Goal: Check status: Check status

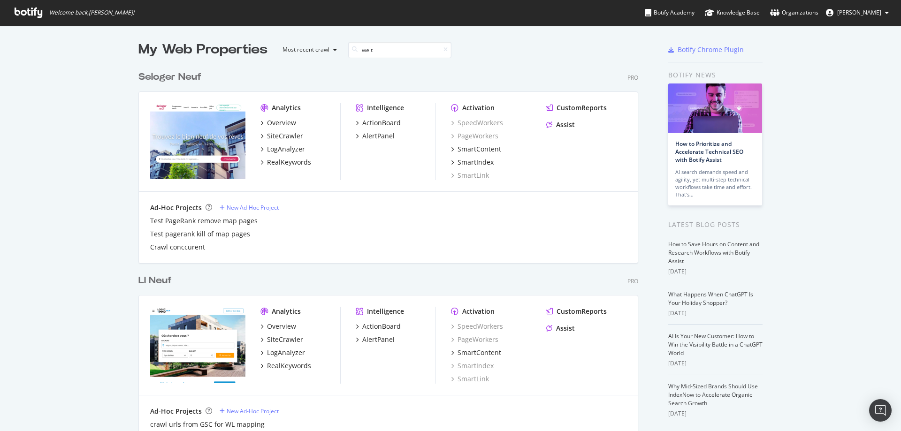
scroll to position [214, 500]
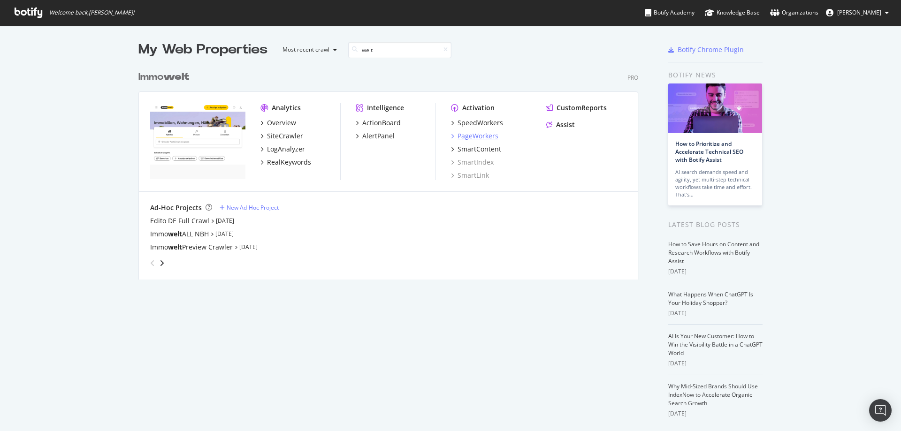
type input "welt"
click at [473, 137] on div "PageWorkers" at bounding box center [478, 135] width 41 height 9
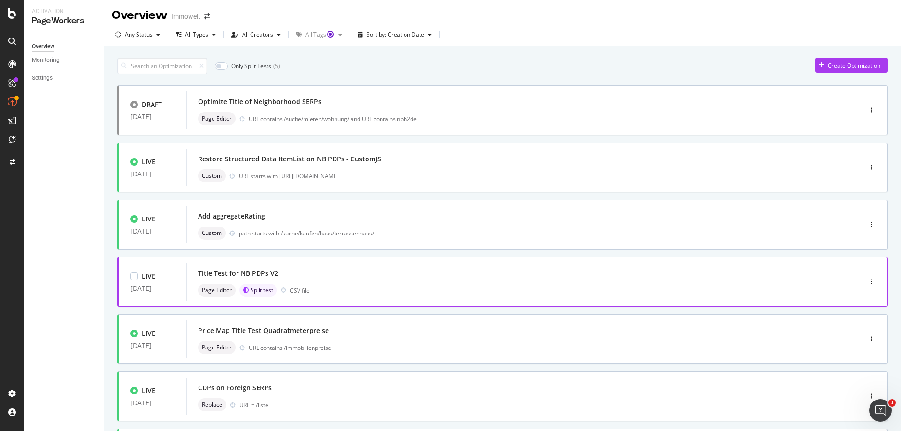
click at [403, 286] on div "Page Editor Split test CSV file" at bounding box center [510, 290] width 624 height 13
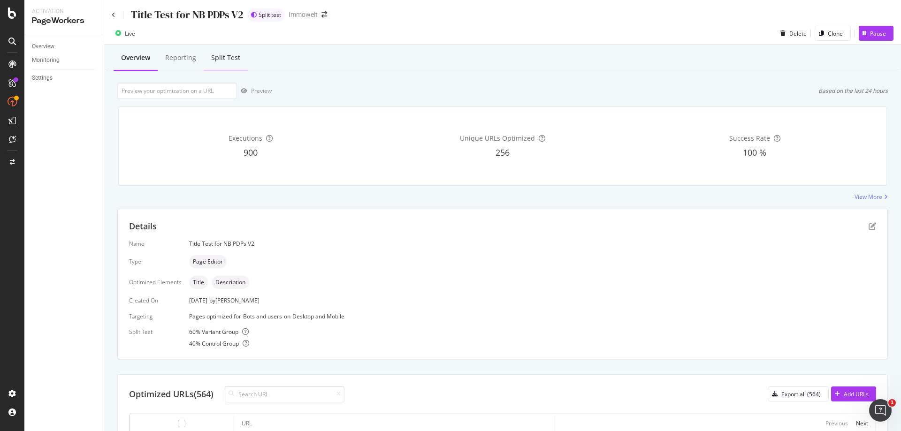
click at [226, 62] on div "Split Test" at bounding box center [225, 57] width 29 height 9
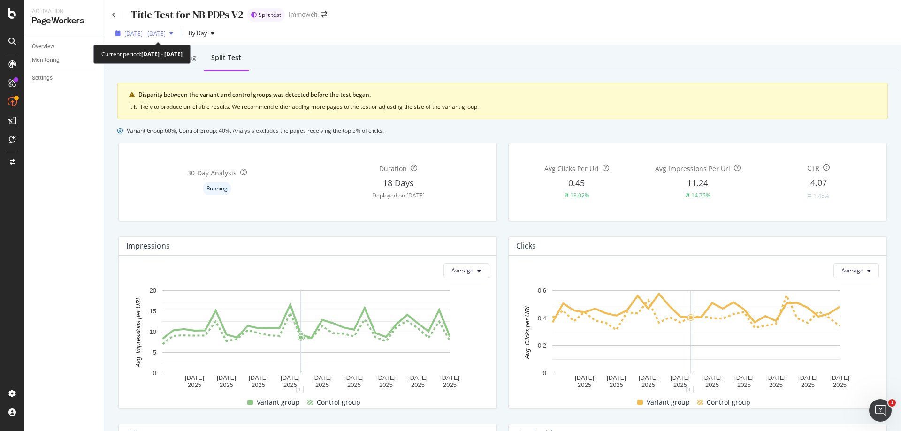
click at [173, 31] on icon "button" at bounding box center [171, 34] width 4 height 6
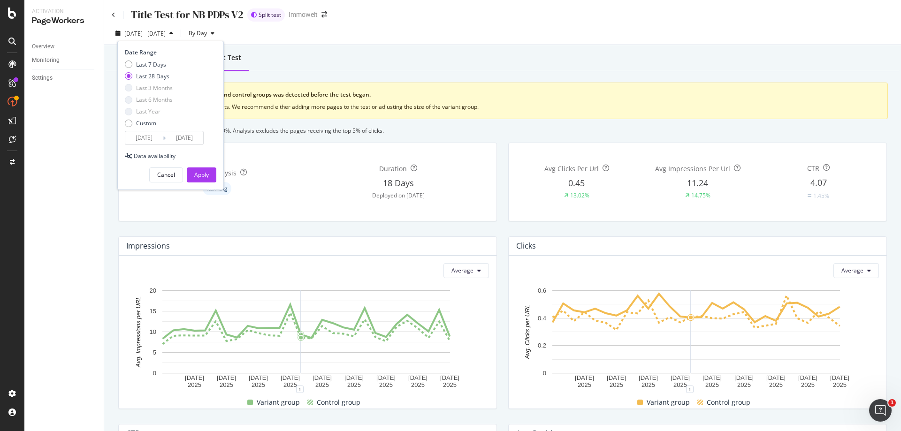
click at [149, 136] on input "[DATE]" at bounding box center [144, 137] width 38 height 13
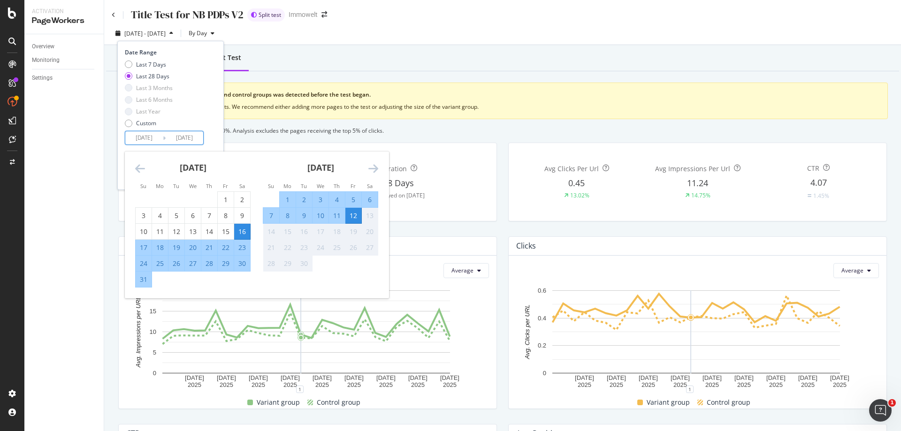
click at [211, 258] on div "28" at bounding box center [209, 263] width 16 height 15
type input "[DATE]"
click at [353, 213] on div "12" at bounding box center [354, 215] width 16 height 9
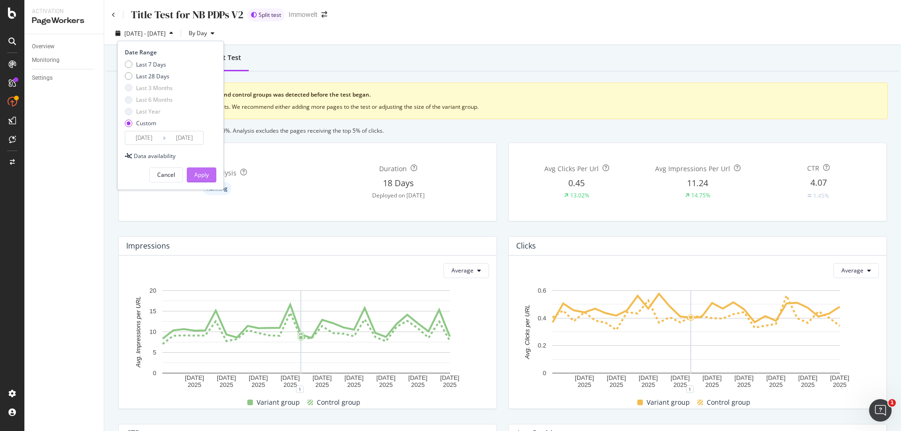
click at [203, 177] on div "Apply" at bounding box center [201, 175] width 15 height 8
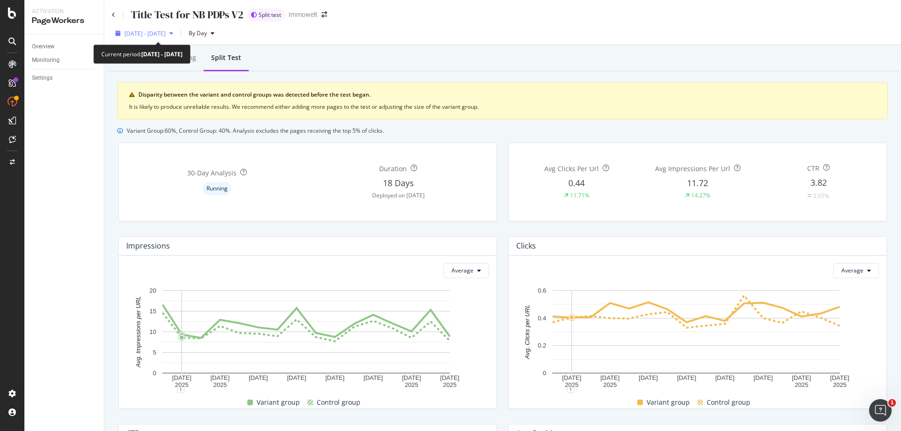
click at [154, 35] on span "[DATE] - [DATE]" at bounding box center [144, 34] width 41 height 8
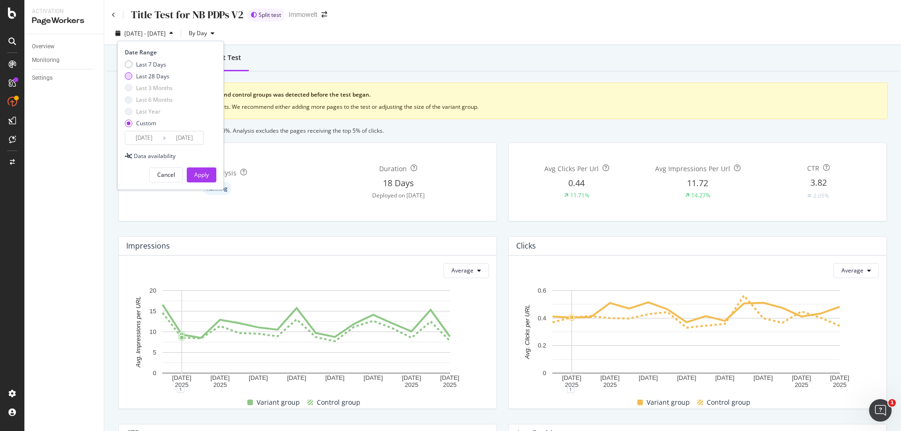
click at [146, 77] on div "Last 28 Days" at bounding box center [152, 76] width 33 height 8
type input "[DATE]"
click at [208, 173] on div "Apply" at bounding box center [201, 175] width 15 height 8
